Goal: Information Seeking & Learning: Check status

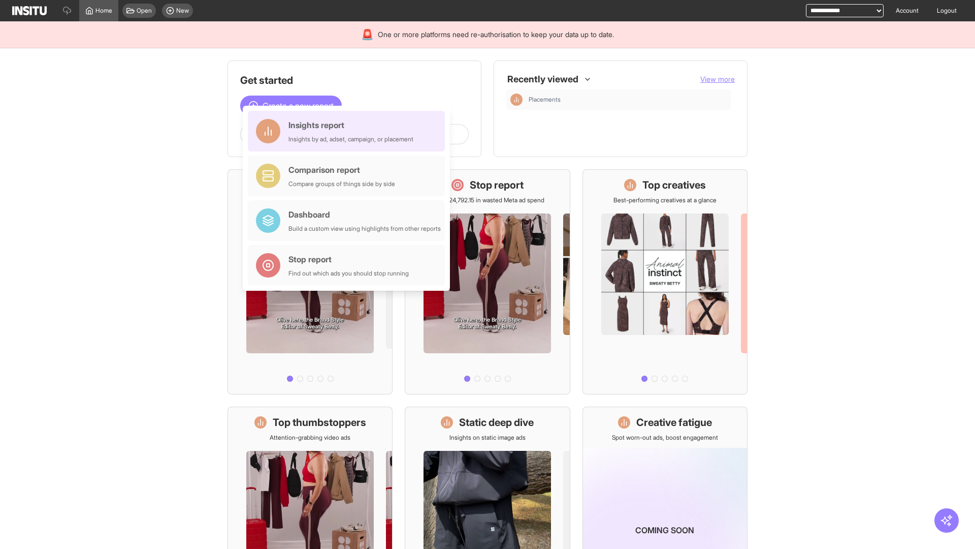
click at [349, 131] on div "Insights report Insights by ad, adset, campaign, or placement" at bounding box center [351, 131] width 125 height 24
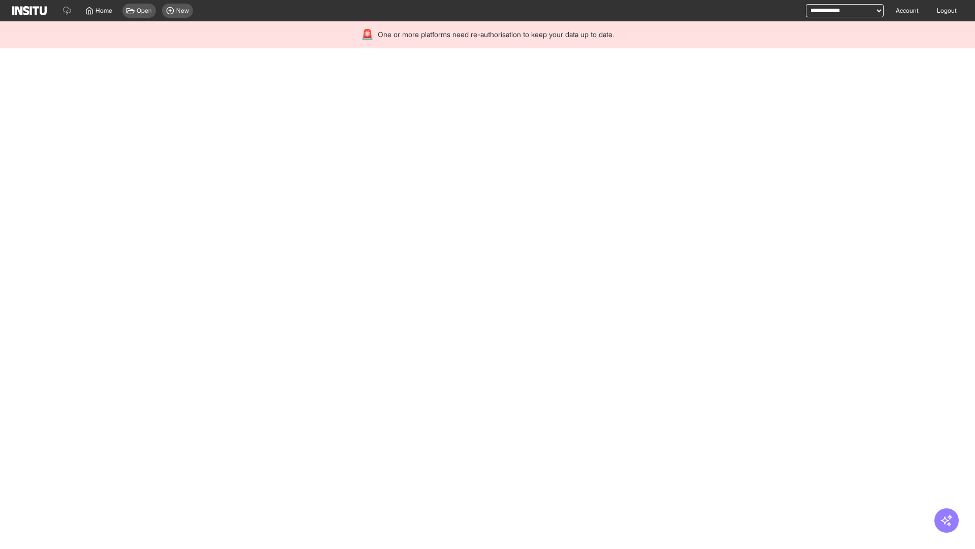
select select "**"
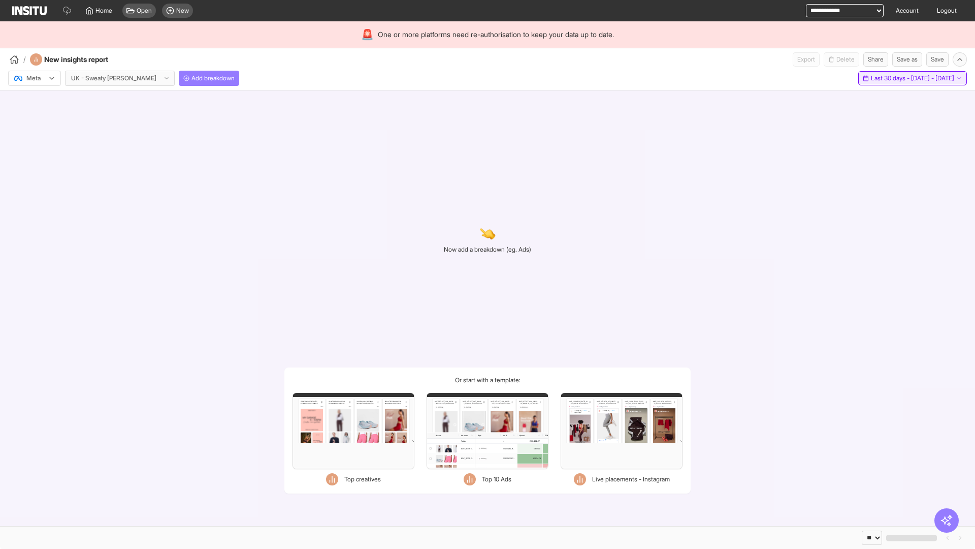
click at [890, 78] on span "Last 30 days - [DATE] - [DATE]" at bounding box center [912, 78] width 83 height 8
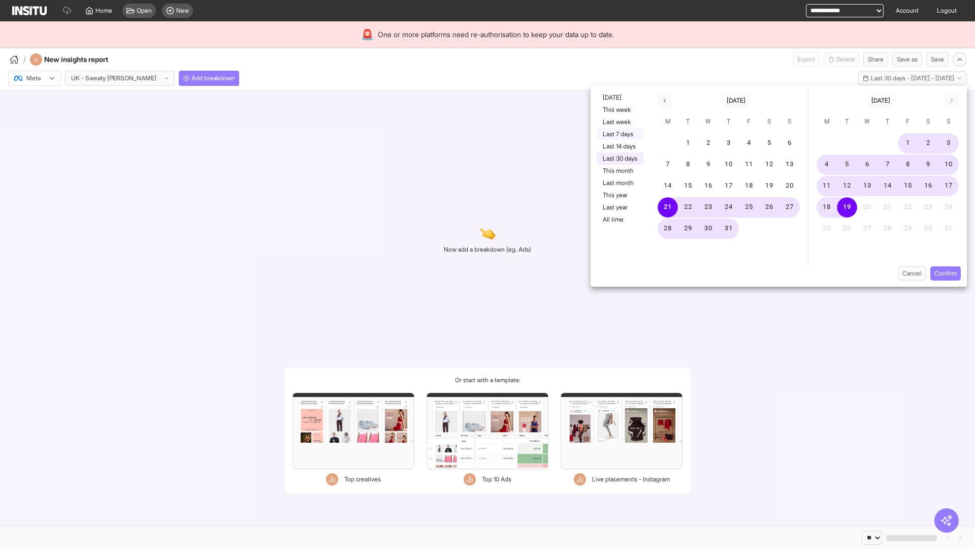
click at [619, 134] on button "Last 7 days" at bounding box center [620, 134] width 47 height 12
